Goal: Check status

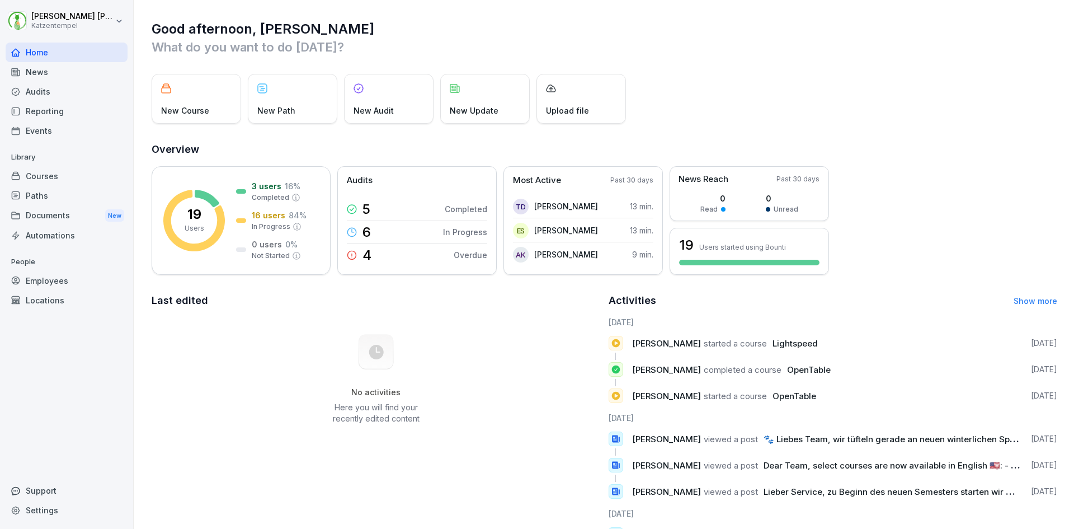
click at [67, 281] on div "Employees" at bounding box center [67, 281] width 122 height 20
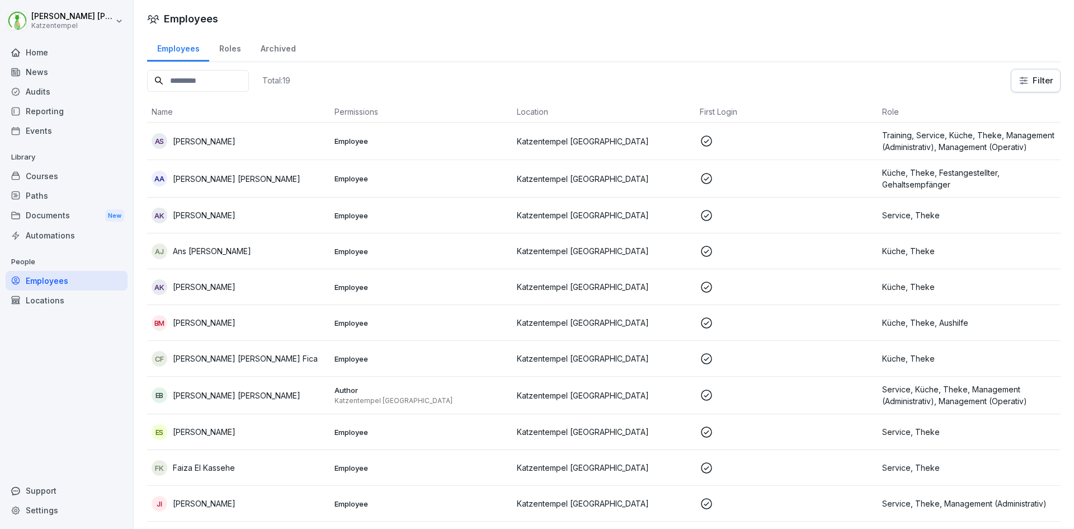
click at [98, 393] on div "Home News Audits Reporting Events Library Courses Paths Documents New Automatio…" at bounding box center [67, 279] width 122 height 487
click at [143, 412] on div "Employees Roles Archived Total: 19 Filter Name Permissions Location First Login…" at bounding box center [604, 425] width 940 height 785
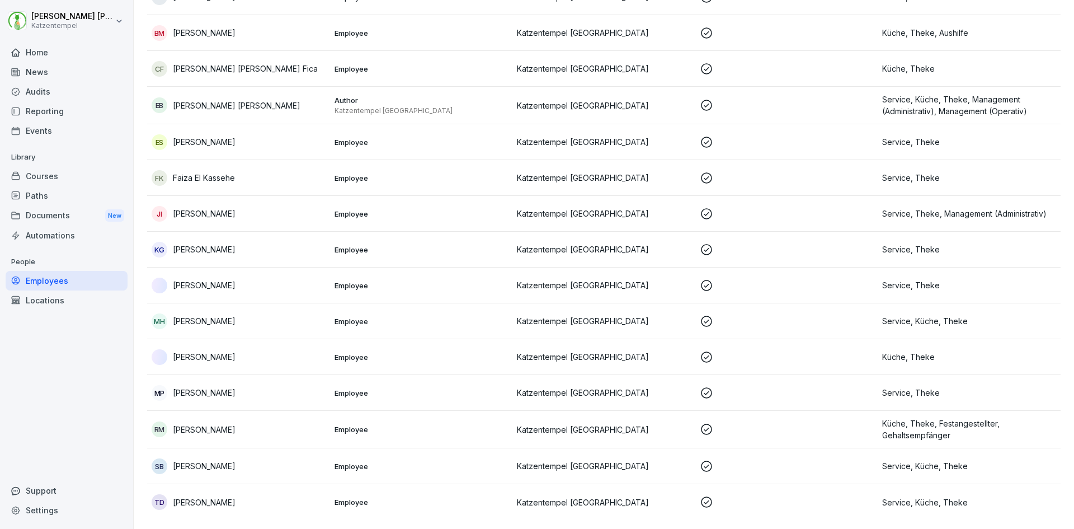
scroll to position [298, 0]
click at [209, 460] on p "[PERSON_NAME]" at bounding box center [204, 466] width 63 height 12
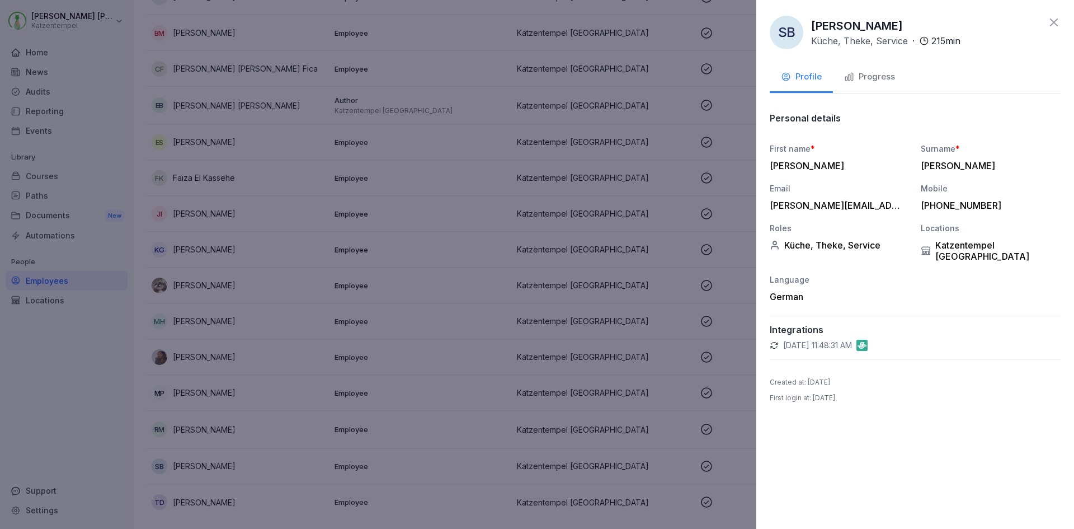
click at [880, 73] on div "Progress" at bounding box center [869, 76] width 51 height 13
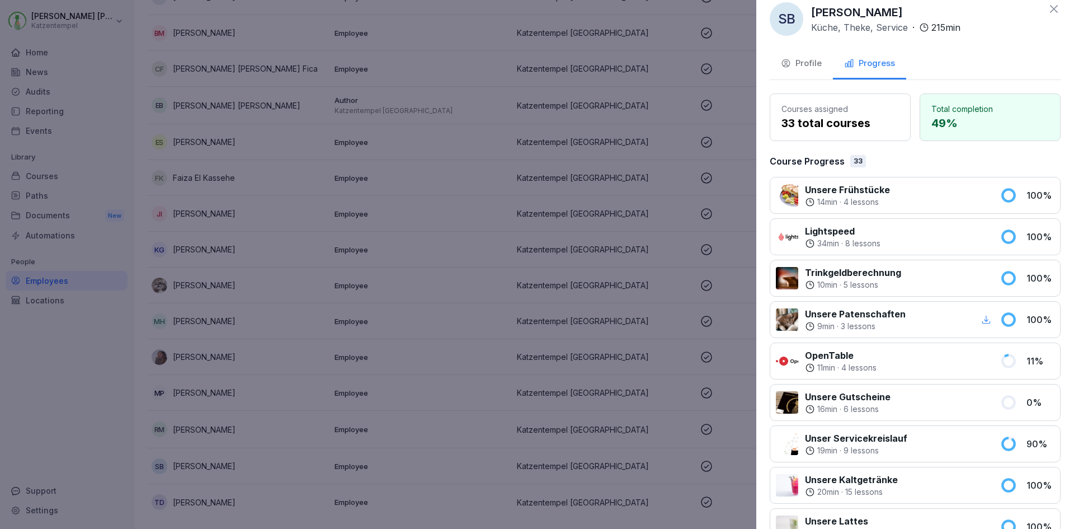
scroll to position [0, 0]
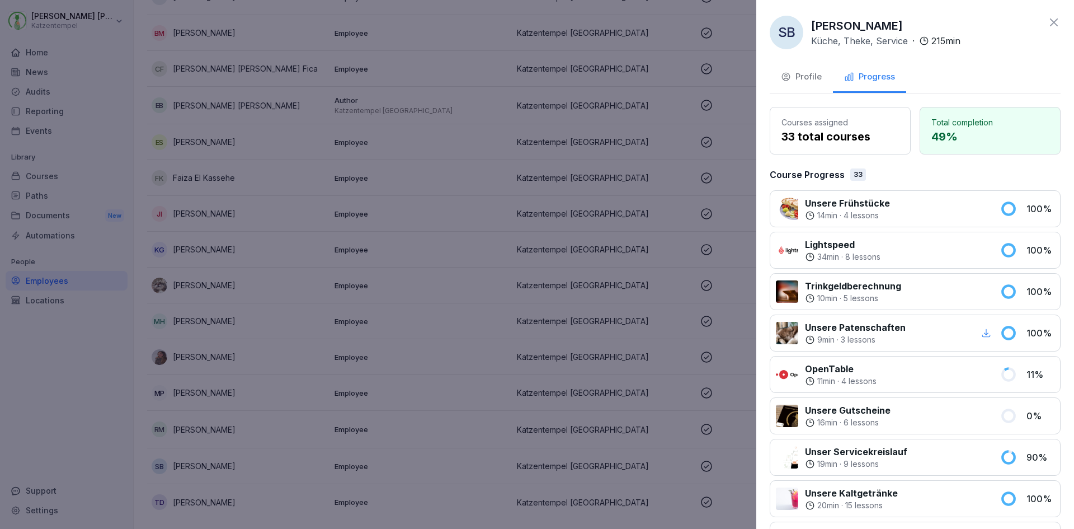
click at [97, 143] on div at bounding box center [537, 264] width 1074 height 529
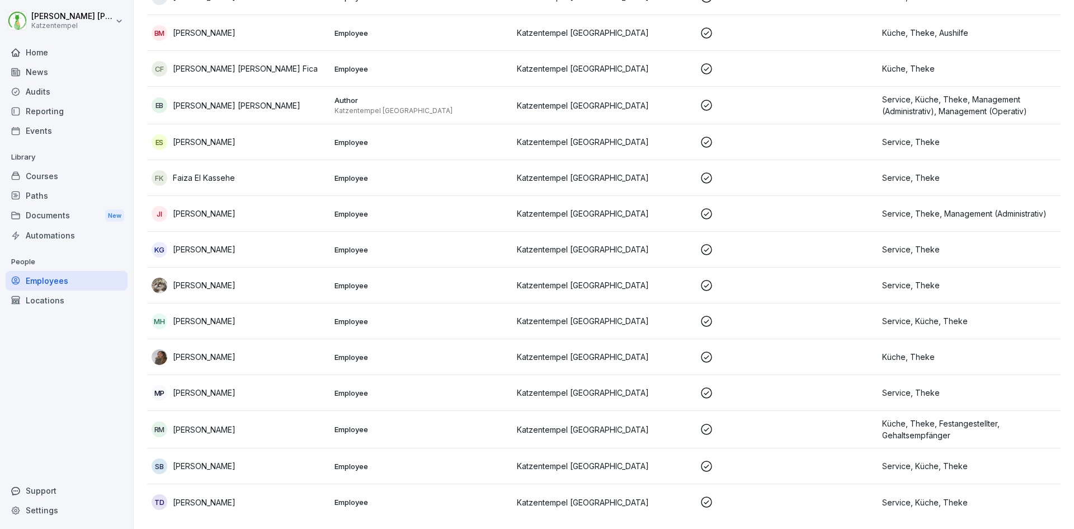
click at [895, 460] on p "Service, Küche, Theke" at bounding box center [969, 466] width 174 height 12
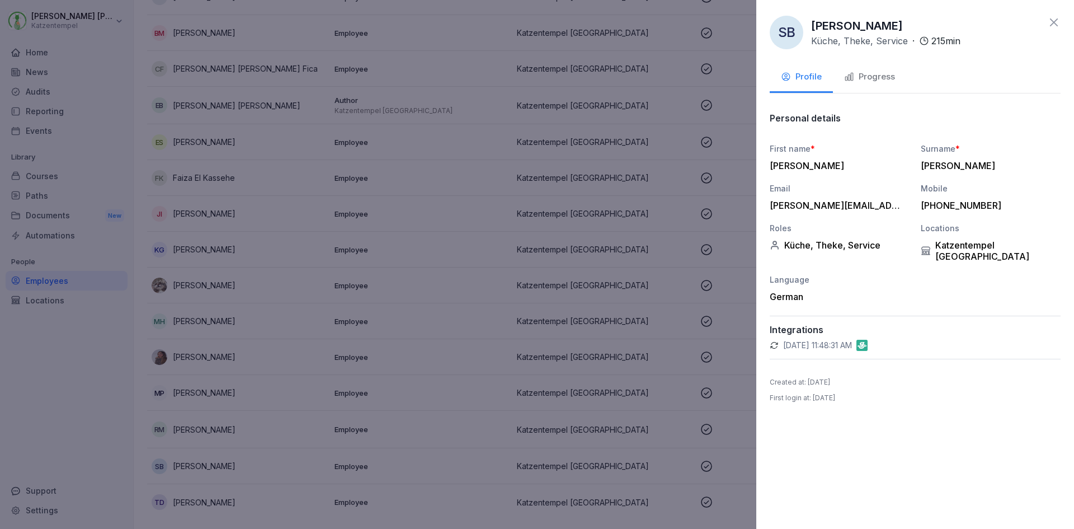
click at [821, 246] on div "Küche, Theke, Service" at bounding box center [840, 244] width 140 height 11
click at [863, 77] on div "Progress" at bounding box center [869, 76] width 51 height 13
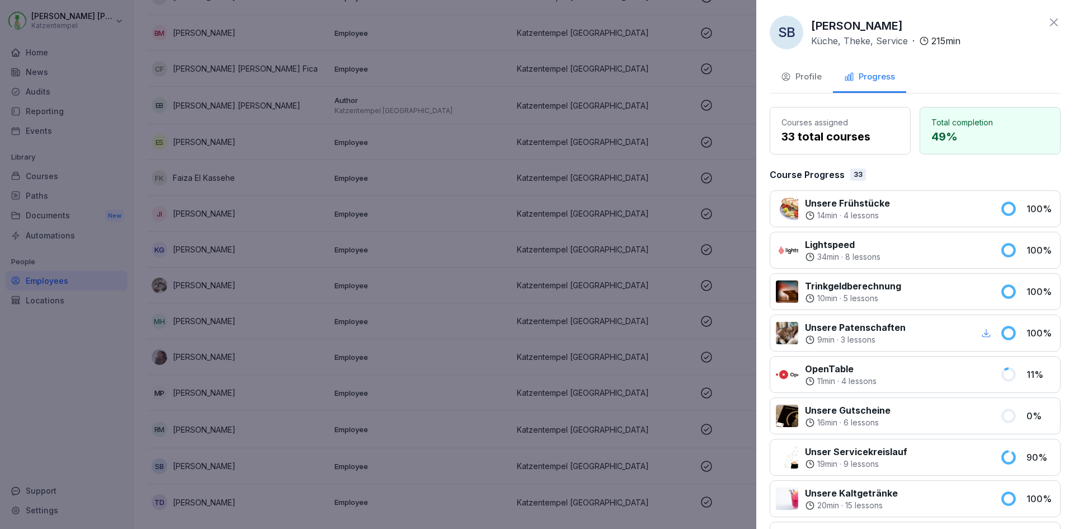
click at [809, 76] on div "Profile" at bounding box center [801, 76] width 41 height 13
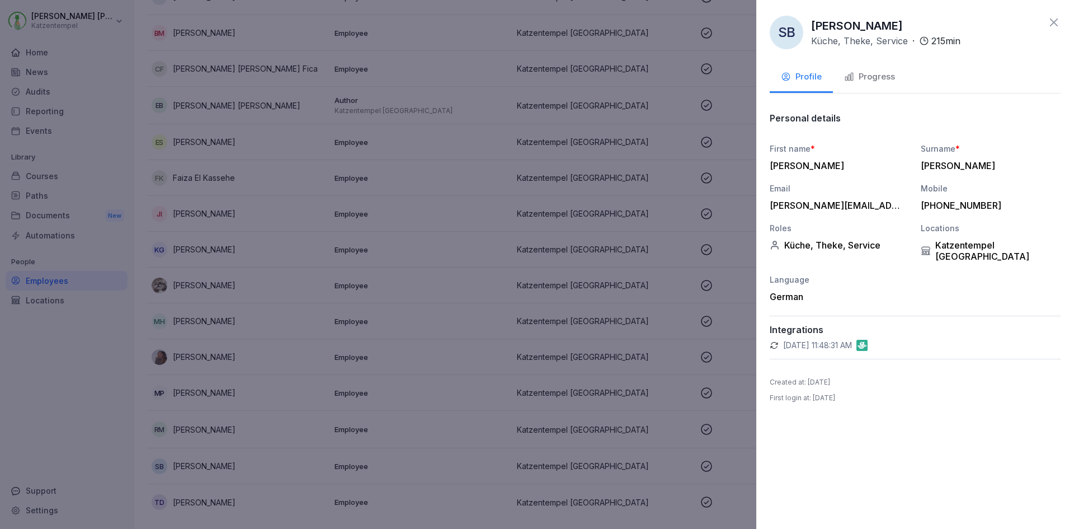
click at [1057, 20] on icon at bounding box center [1053, 22] width 13 height 13
